Goal: Download file/media

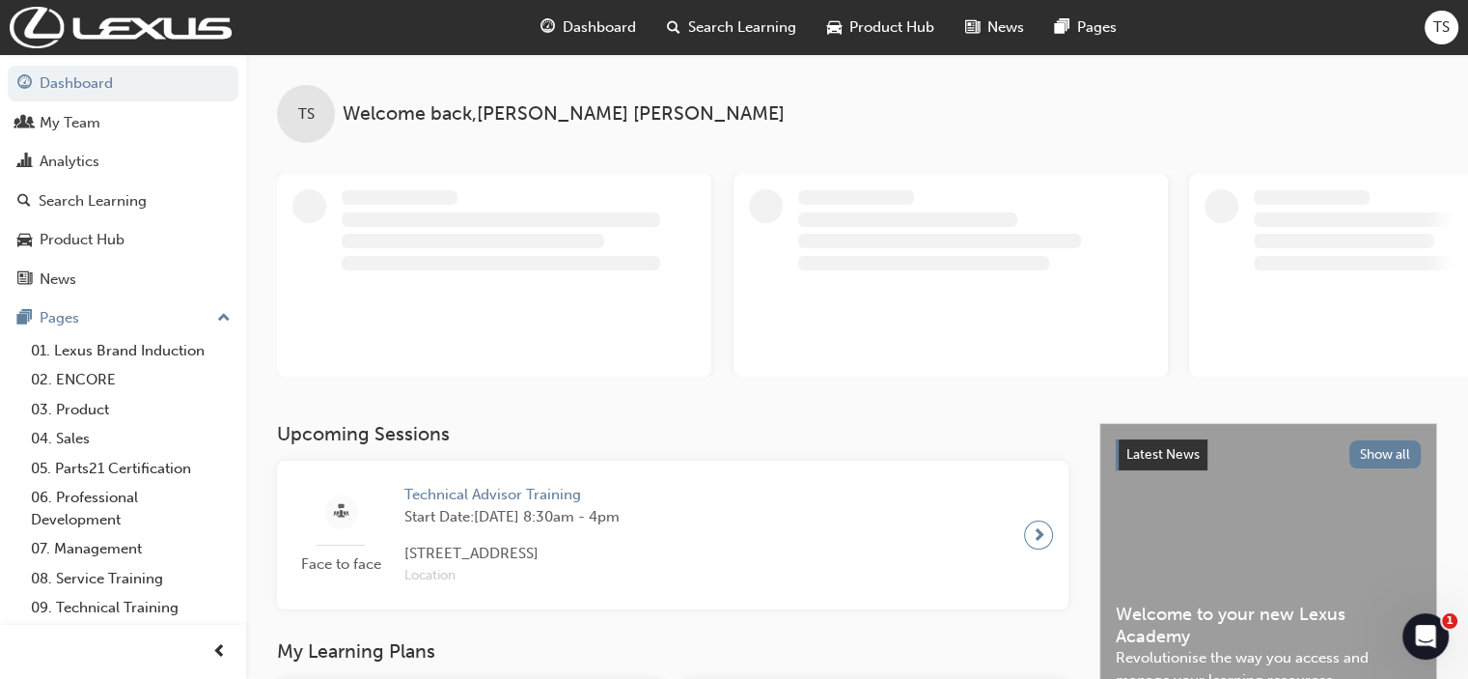
scroll to position [96, 0]
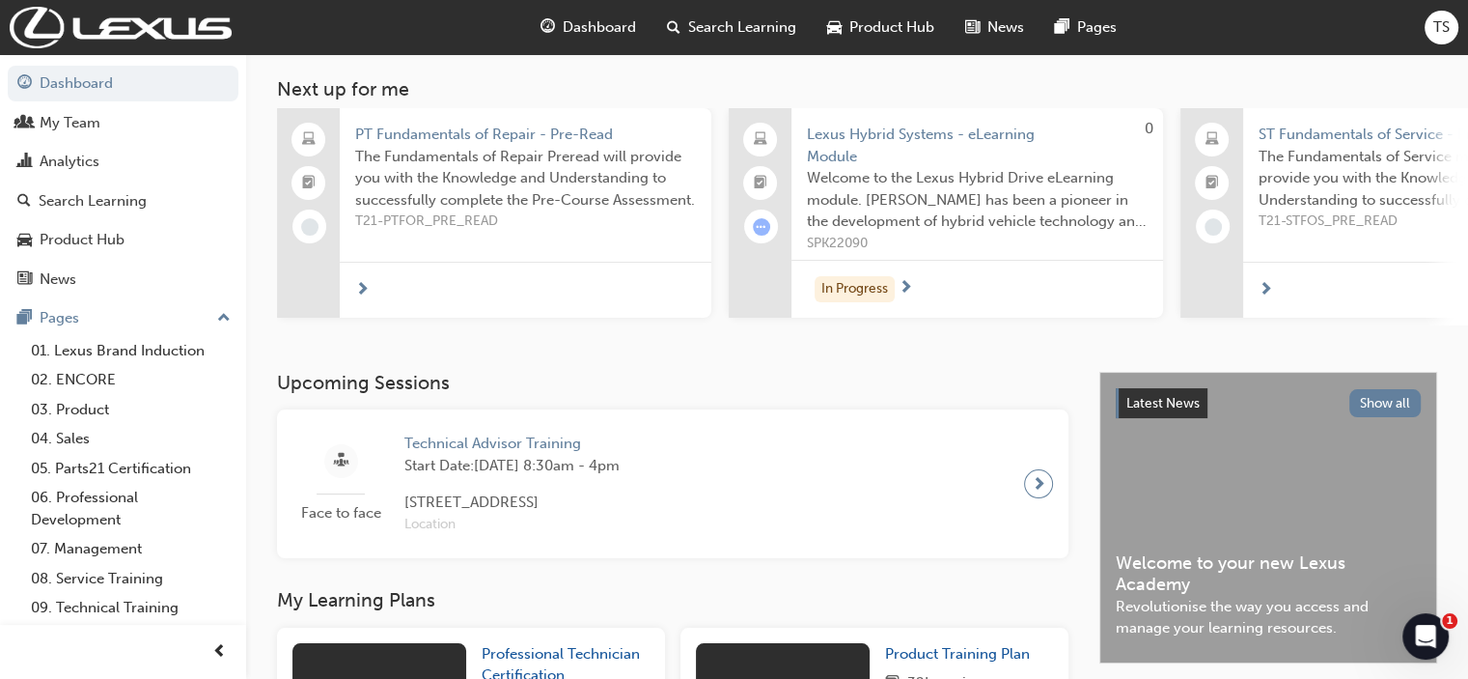
click at [498, 397] on div "Upcoming Sessions Face to face Technical Advisor Training Start Date: [DATE] 8:…" at bounding box center [688, 465] width 823 height 186
click at [507, 461] on span "Start Date: [DATE] 8:30am - 4pm" at bounding box center [511, 466] width 215 height 22
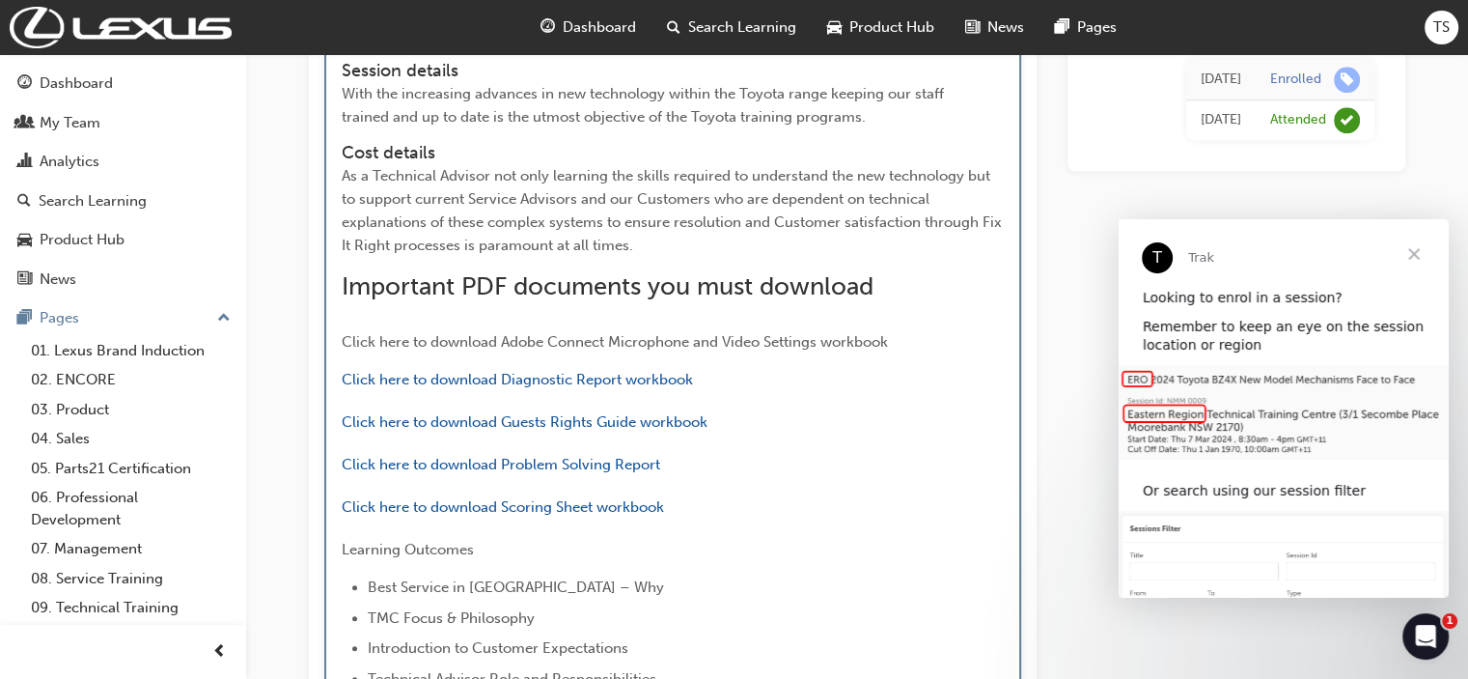
scroll to position [1973, 0]
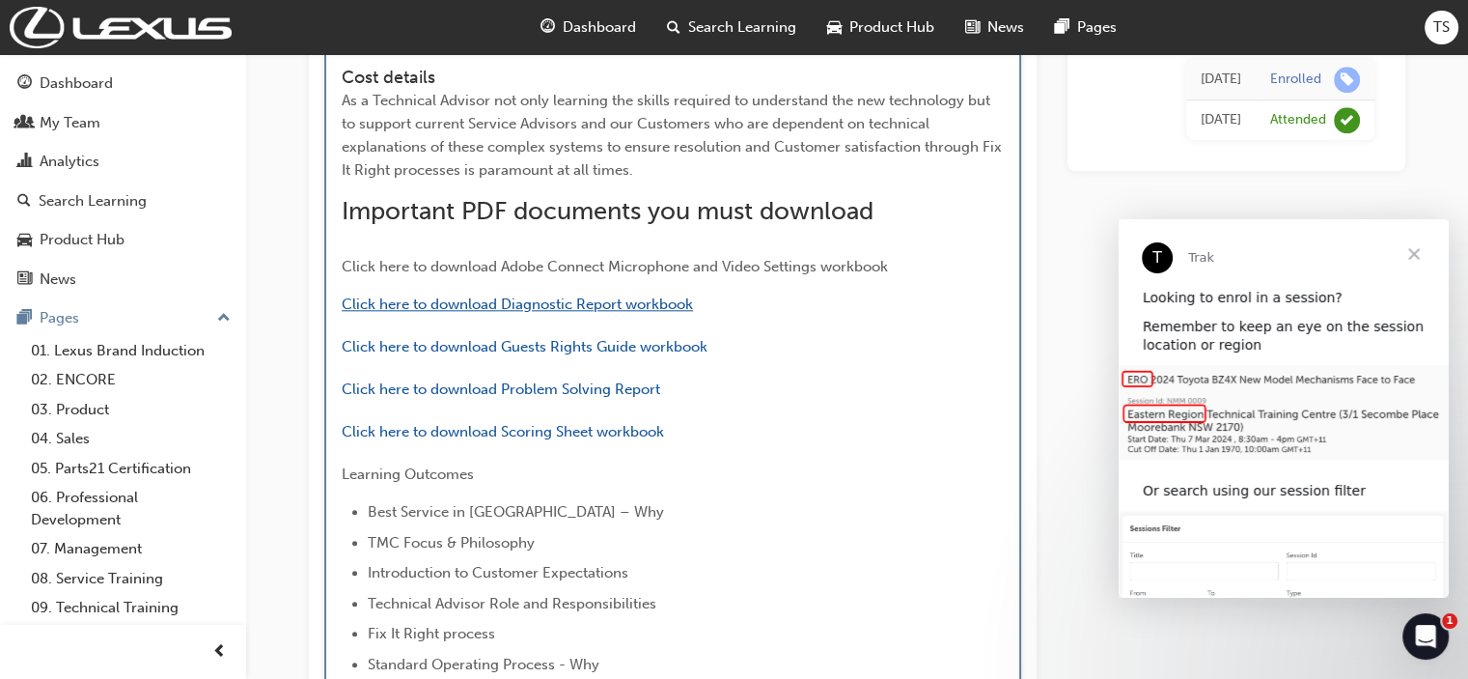
click at [546, 301] on span "Click here to download Diagnostic Report workbook" at bounding box center [517, 303] width 351 height 17
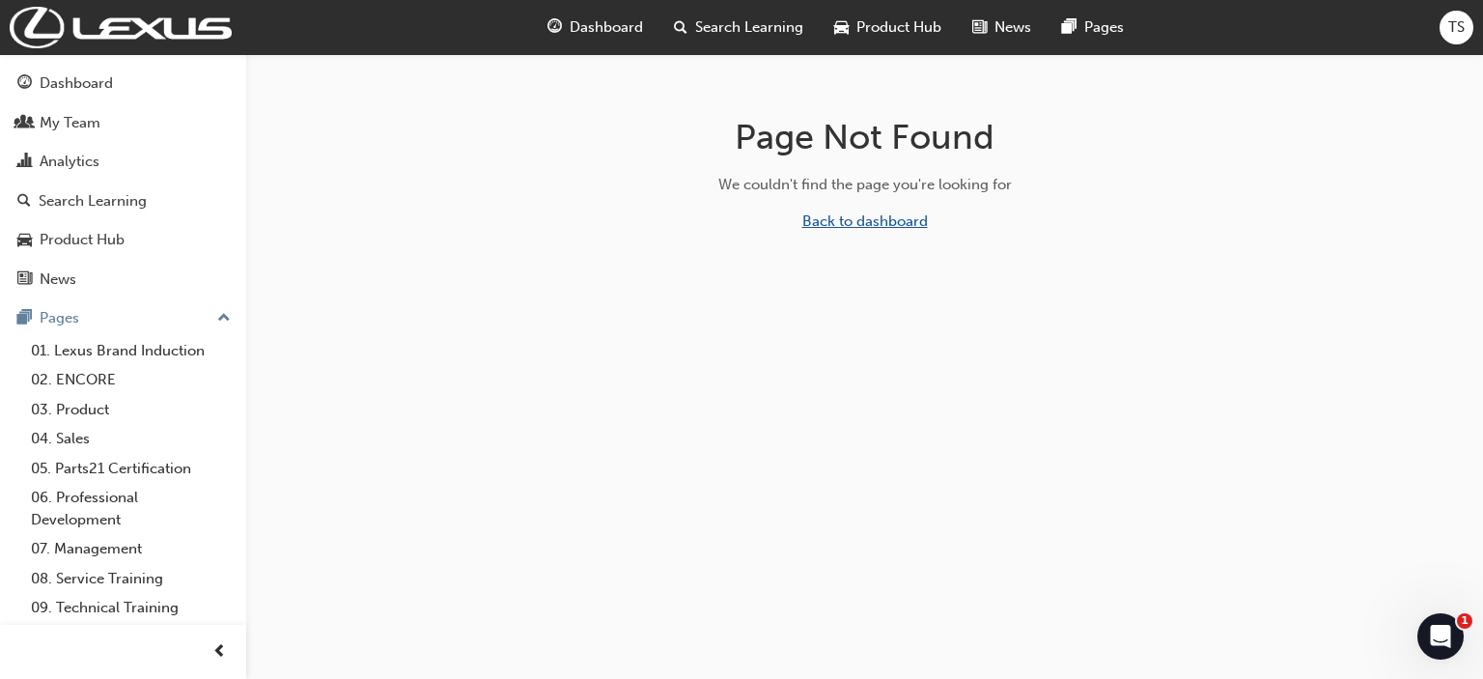
click at [873, 227] on link "Back to dashboard" at bounding box center [864, 220] width 125 height 17
